Goal: Transaction & Acquisition: Purchase product/service

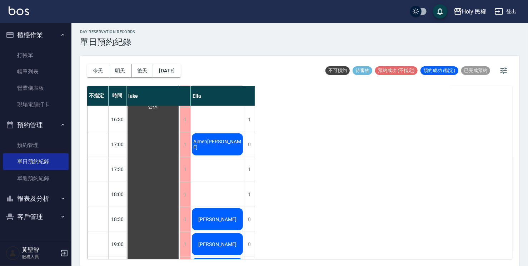
scroll to position [252, 0]
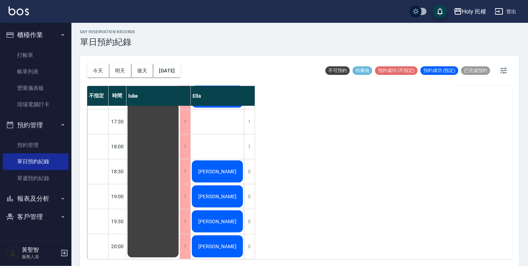
click at [118, 74] on button "明天" at bounding box center [120, 70] width 22 height 13
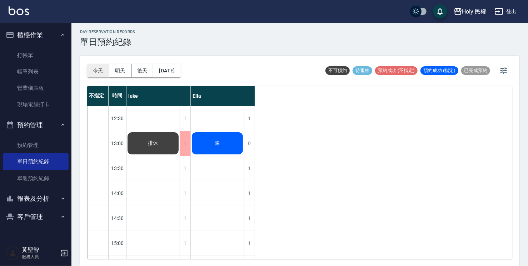
click at [95, 65] on button "今天" at bounding box center [98, 70] width 22 height 13
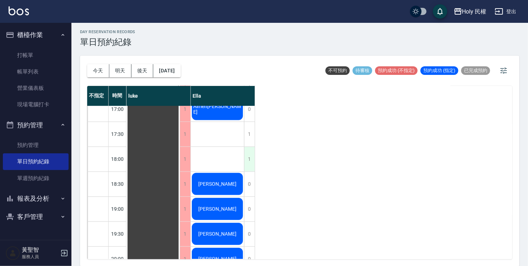
scroll to position [252, 0]
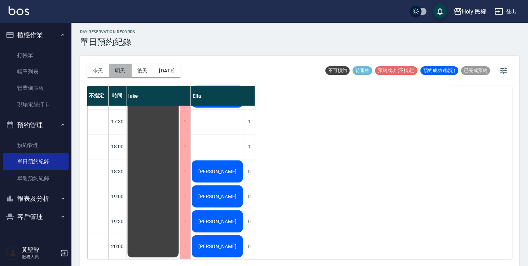
click at [125, 69] on button "明天" at bounding box center [120, 70] width 22 height 13
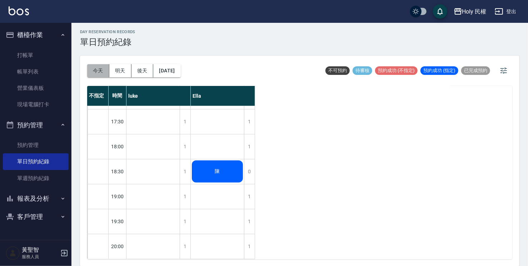
click at [99, 74] on button "今天" at bounding box center [98, 70] width 22 height 13
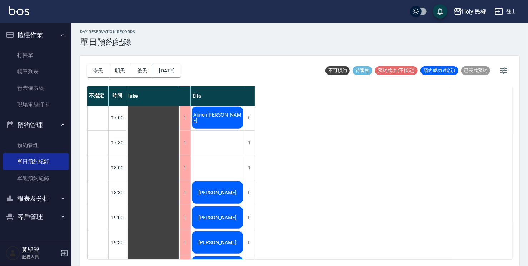
scroll to position [180, 0]
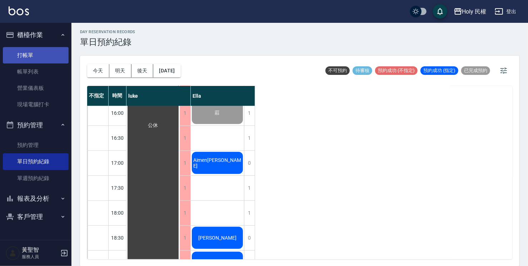
drag, startPoint x: 16, startPoint y: 60, endPoint x: 64, endPoint y: 57, distance: 48.0
click at [16, 60] on link "打帳單" at bounding box center [36, 55] width 66 height 16
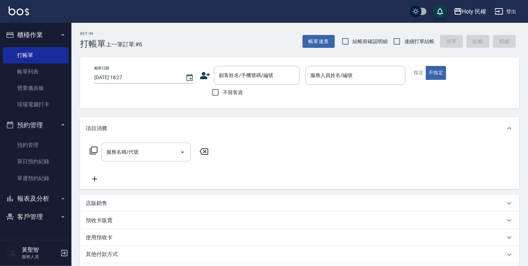
click at [211, 75] on div "顧客姓名/手機號碼/編號 顧客姓名/手機號碼/編號" at bounding box center [250, 75] width 100 height 19
click at [209, 77] on icon at bounding box center [205, 75] width 11 height 11
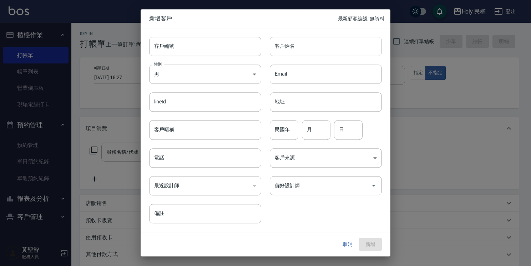
click at [301, 50] on input "客戶姓名" at bounding box center [326, 46] width 112 height 19
type input "陳"
click at [196, 160] on input "電話" at bounding box center [205, 158] width 112 height 19
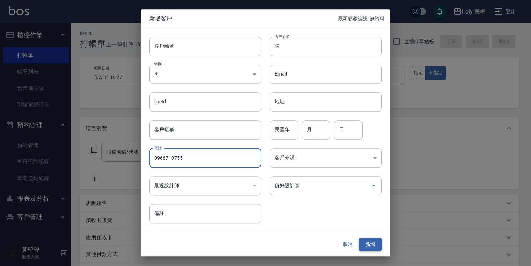
type input "0966710755"
click at [365, 239] on button "新增" at bounding box center [370, 244] width 23 height 13
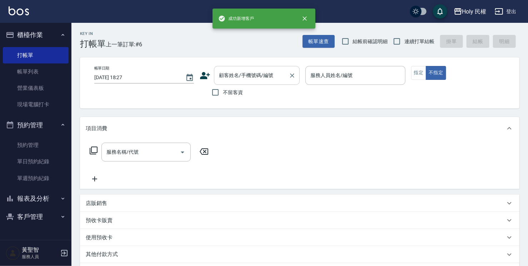
click at [254, 74] on input "顧客姓名/手機號碼/編號" at bounding box center [251, 75] width 69 height 13
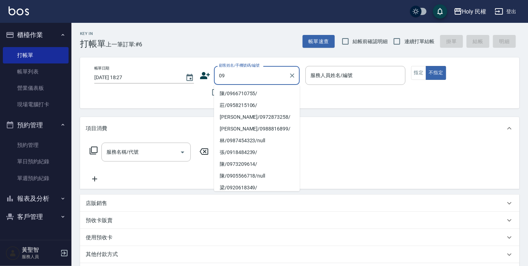
click at [281, 95] on li "陳/0966710755/" at bounding box center [257, 94] width 86 height 12
type input "陳/0966710755/"
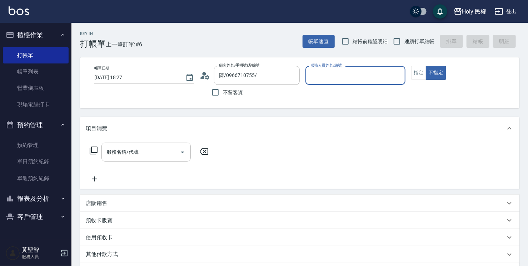
click at [330, 75] on input "服務人員姓名/編號" at bounding box center [355, 75] width 93 height 13
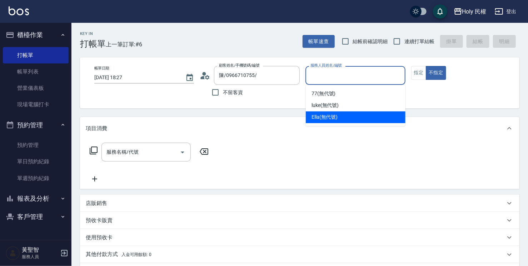
click at [331, 118] on span "Ella (無代號)" at bounding box center [324, 118] width 26 height 8
type input "Ella(無代號)"
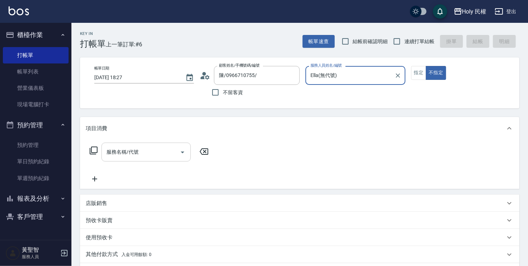
click at [164, 153] on input "服務名稱/代號" at bounding box center [141, 152] width 72 height 13
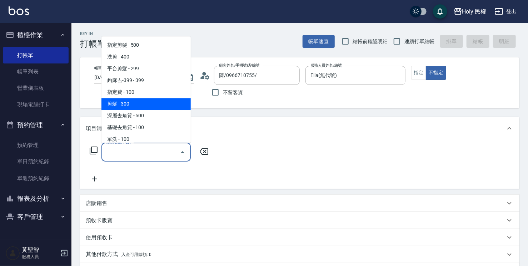
click at [171, 106] on span "剪髮 - 300" at bounding box center [145, 104] width 89 height 12
type input "剪髮(C02)"
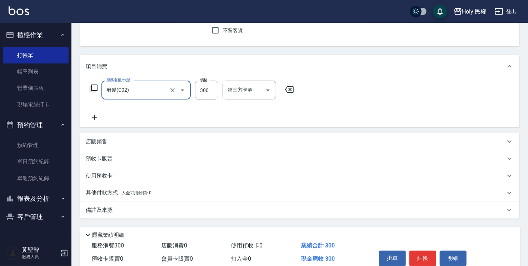
scroll to position [94, 0]
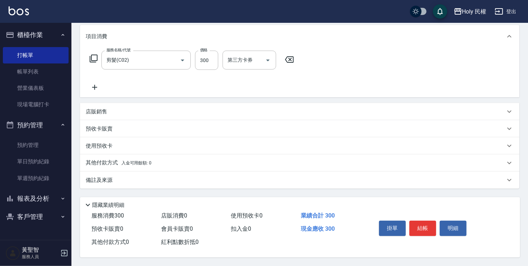
click at [285, 180] on div "備註及來源" at bounding box center [295, 181] width 419 height 8
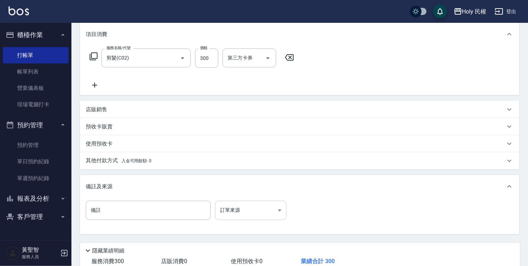
click at [224, 205] on body "Holy 民權 登出 櫃檯作業 打帳單 帳單列表 營業儀表板 現場電腦打卡 預約管理 預約管理 單日預約紀錄 單週預約紀錄 報表及分析 報表目錄 店家日報表 …" at bounding box center [264, 109] width 528 height 406
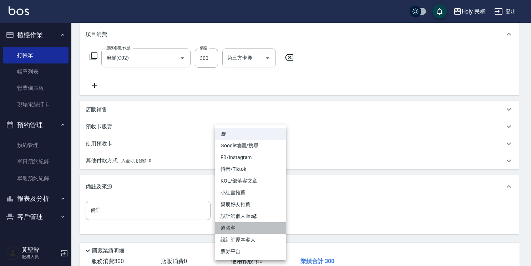
click at [253, 228] on li "過路客" at bounding box center [250, 229] width 71 height 12
type input "過路客"
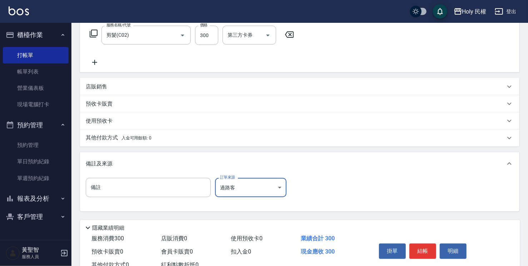
scroll to position [142, 0]
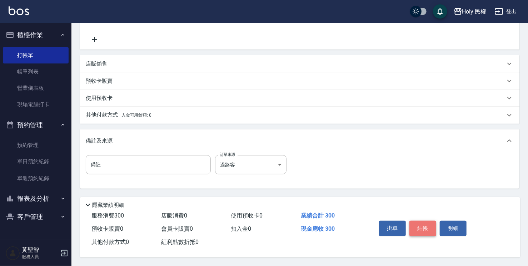
click at [430, 221] on button "結帳" at bounding box center [422, 228] width 27 height 15
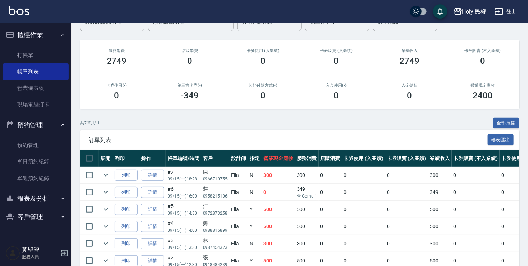
scroll to position [71, 0]
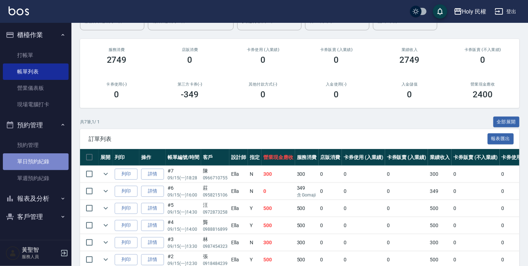
click at [52, 164] on link "單日預約紀錄" at bounding box center [36, 162] width 66 height 16
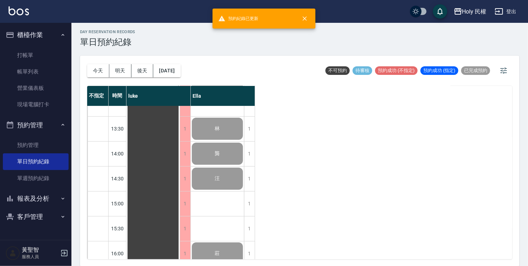
scroll to position [143, 0]
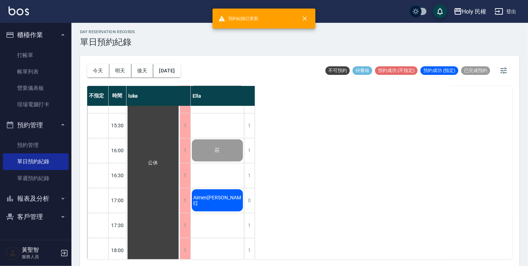
click at [230, 191] on div "Aimen[PERSON_NAME]" at bounding box center [217, 201] width 53 height 24
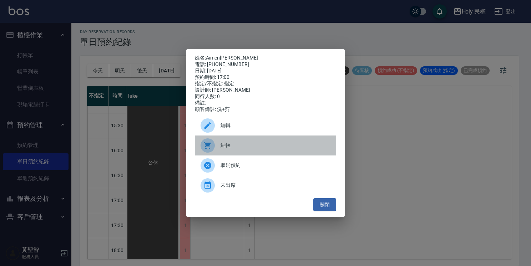
click at [221, 149] on span "結帳" at bounding box center [276, 146] width 110 height 8
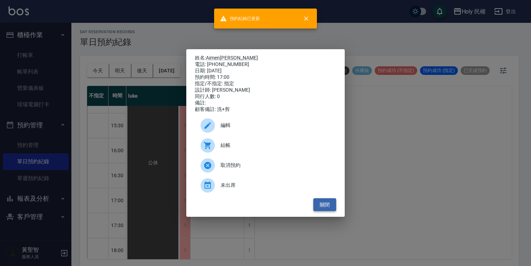
click at [334, 205] on button "關閉" at bounding box center [325, 205] width 23 height 13
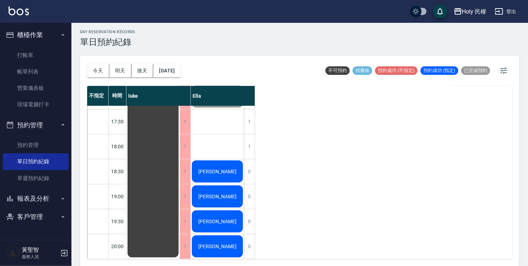
scroll to position [252, 0]
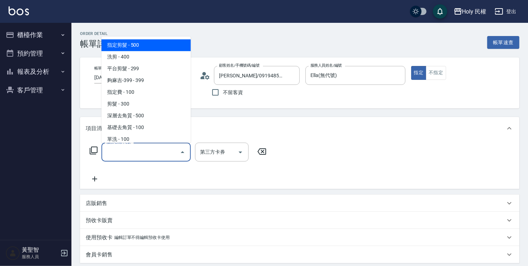
click at [135, 49] on span "指定剪髮 - 500" at bounding box center [145, 45] width 89 height 12
type input "指定剪髮(1)"
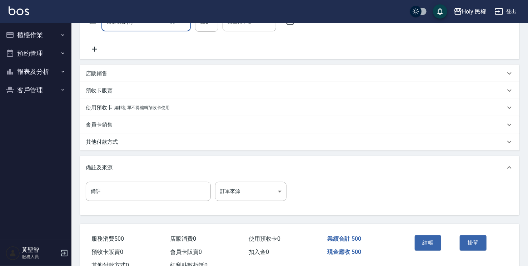
scroll to position [156, 0]
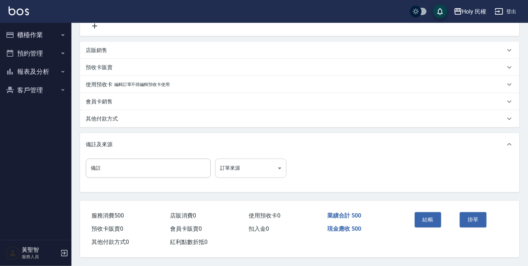
click at [228, 164] on body "Holy 民權 登出 櫃檯作業 打帳單 帳單列表 營業儀表板 現場電腦打卡 預約管理 預約管理 單日預約紀錄 單週預約紀錄 報表及分析 報表目錄 店家日報表 …" at bounding box center [264, 56] width 528 height 420
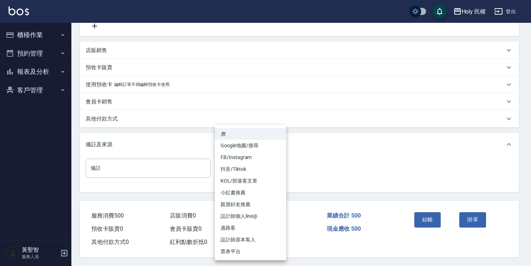
click at [262, 239] on li "設計師原本客人" at bounding box center [250, 240] width 71 height 12
type input "設計師原本客人"
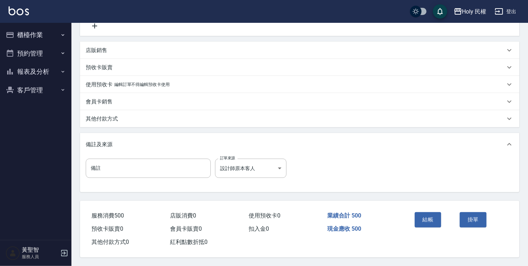
click at [424, 228] on div "結帳" at bounding box center [434, 225] width 45 height 31
click at [423, 222] on button "結帳" at bounding box center [428, 220] width 27 height 15
